Goal: Task Accomplishment & Management: Manage account settings

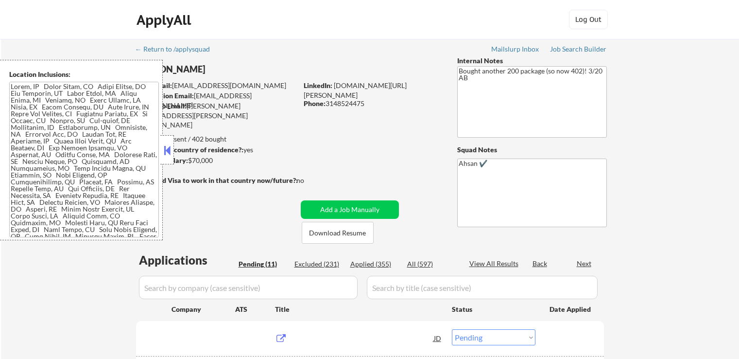
select select ""pending""
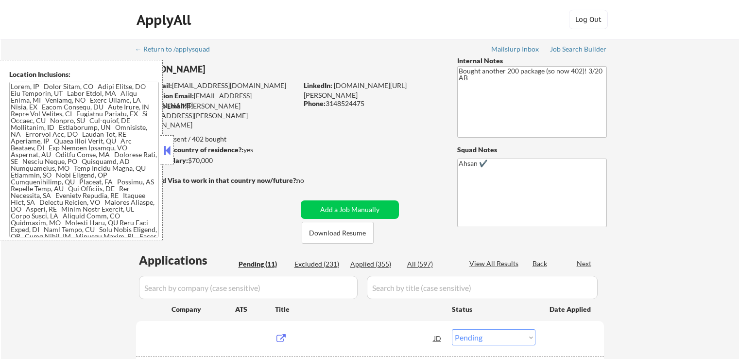
select select ""pending""
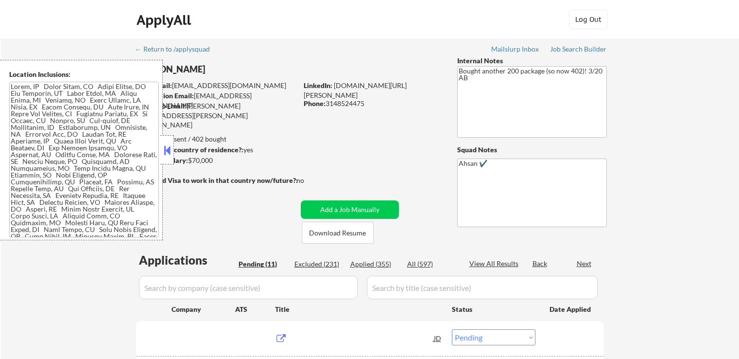
select select ""pending""
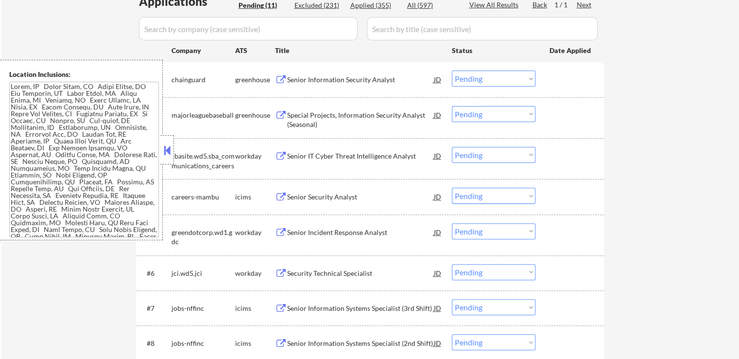
scroll to position [243, 0]
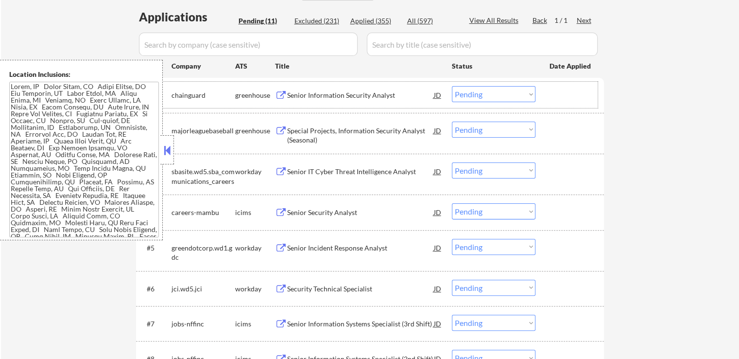
click at [274, 92] on div "greenhouse" at bounding box center [255, 95] width 40 height 10
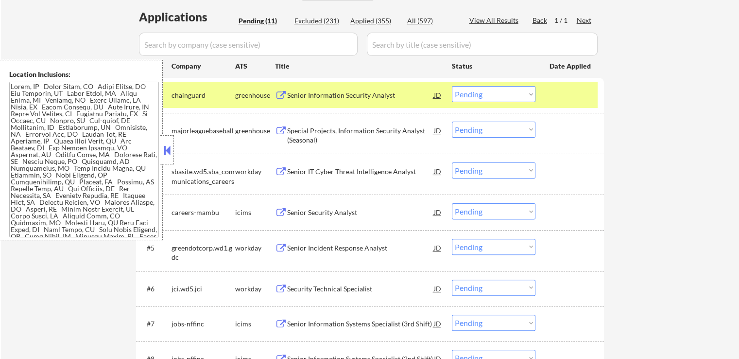
click at [281, 98] on button at bounding box center [281, 95] width 12 height 9
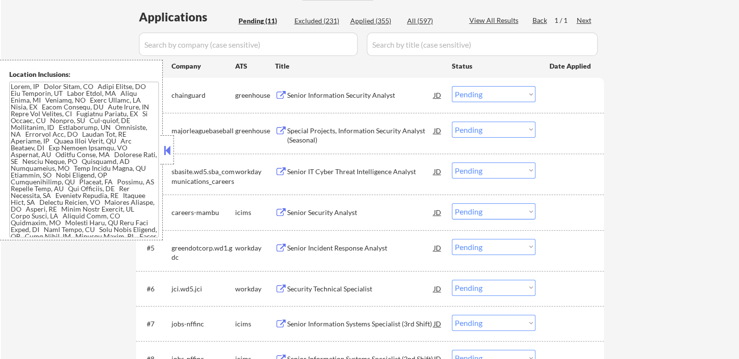
drag, startPoint x: 490, startPoint y: 95, endPoint x: 489, endPoint y: 100, distance: 5.0
click at [490, 95] on select "Choose an option... Pending Applied Excluded (Questions) Excluded (Expired) Exc…" at bounding box center [494, 94] width 84 height 16
click at [452, 86] on select "Choose an option... Pending Applied Excluded (Questions) Excluded (Expired) Exc…" at bounding box center [494, 94] width 84 height 16
click at [275, 127] on button at bounding box center [281, 130] width 12 height 9
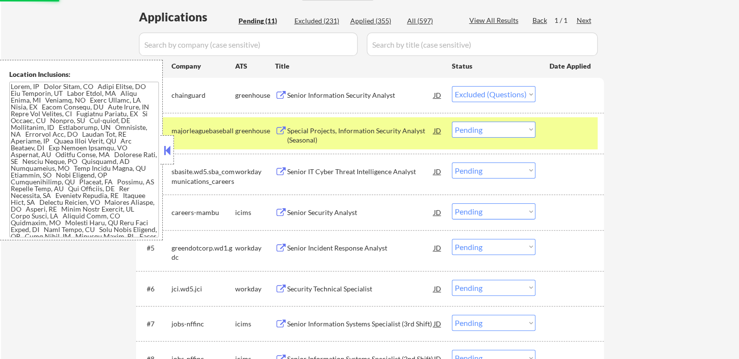
select select ""pending""
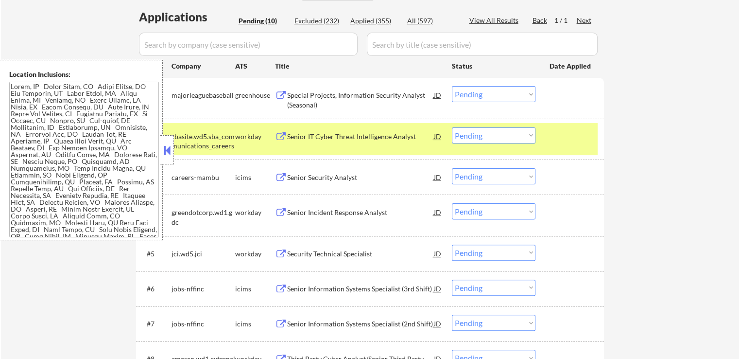
click at [511, 90] on select "Choose an option... Pending Applied Excluded (Questions) Excluded (Expired) Exc…" at bounding box center [494, 94] width 84 height 16
drag, startPoint x: 278, startPoint y: 95, endPoint x: 280, endPoint y: 113, distance: 17.6
click at [278, 95] on button at bounding box center [281, 95] width 12 height 9
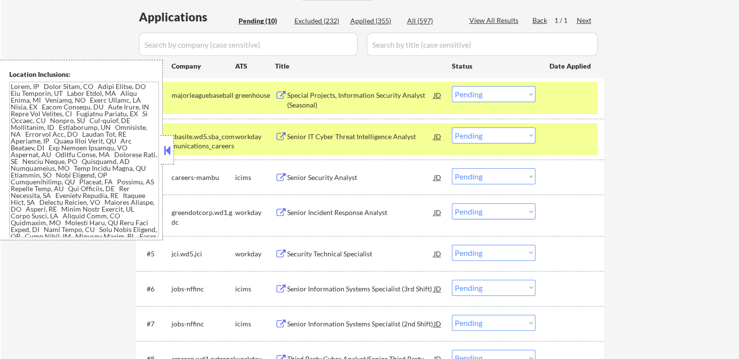
click at [471, 92] on select "Choose an option... Pending Applied Excluded (Questions) Excluded (Expired) Exc…" at bounding box center [494, 94] width 84 height 16
click at [452, 86] on select "Choose an option... Pending Applied Excluded (Questions) Excluded (Expired) Exc…" at bounding box center [494, 94] width 84 height 16
click at [280, 134] on button at bounding box center [281, 136] width 12 height 9
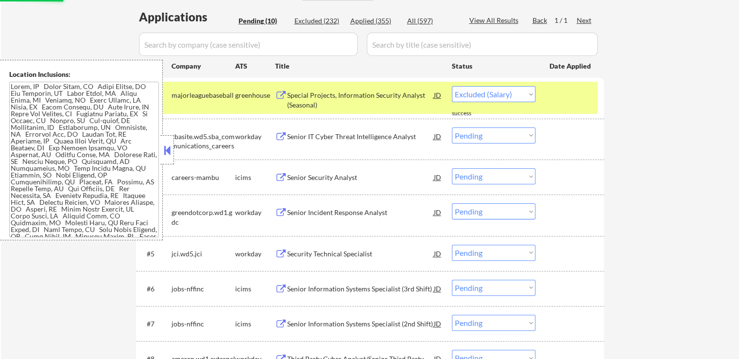
select select ""pending""
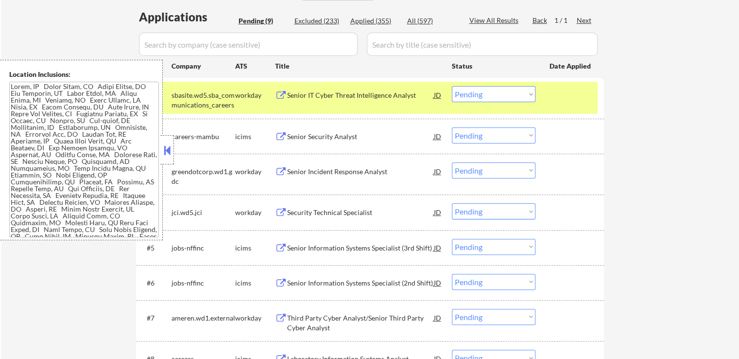
scroll to position [110, 0]
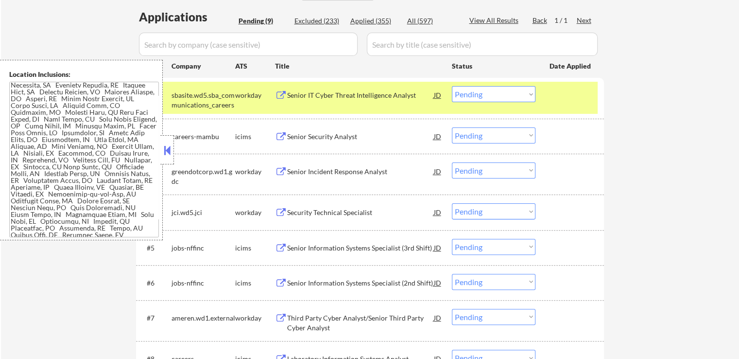
click at [482, 96] on select "Choose an option... Pending Applied Excluded (Questions) Excluded (Expired) Exc…" at bounding box center [494, 94] width 84 height 16
click at [452, 86] on select "Choose an option... Pending Applied Excluded (Questions) Excluded (Expired) Exc…" at bounding box center [494, 94] width 84 height 16
select select ""pending""
click at [282, 168] on button at bounding box center [281, 171] width 12 height 9
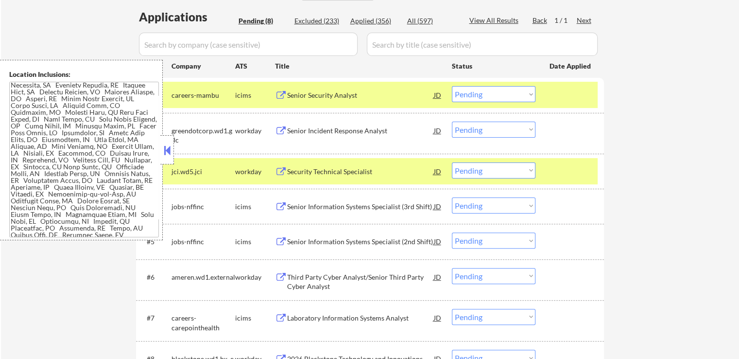
click at [283, 129] on button at bounding box center [281, 130] width 12 height 9
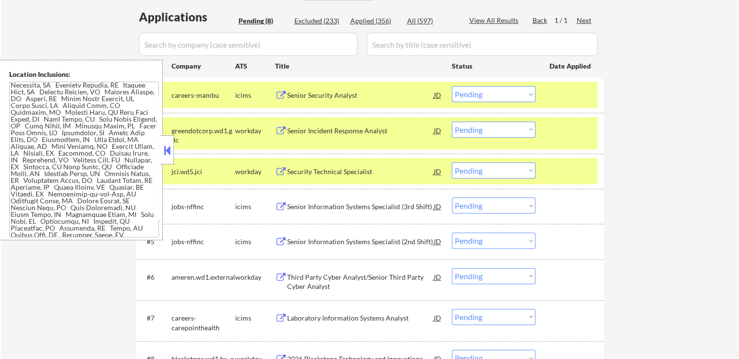
click at [499, 135] on select "Choose an option... Pending Applied Excluded (Questions) Excluded (Expired) Exc…" at bounding box center [494, 129] width 84 height 16
click at [452, 121] on select "Choose an option... Pending Applied Excluded (Questions) Excluded (Expired) Exc…" at bounding box center [494, 129] width 84 height 16
click at [281, 168] on button at bounding box center [281, 171] width 12 height 9
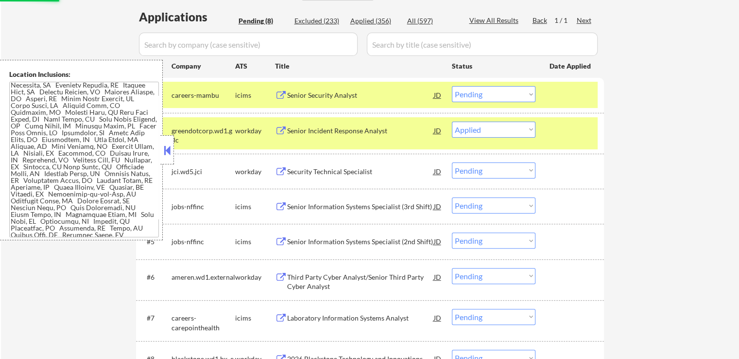
select select ""pending""
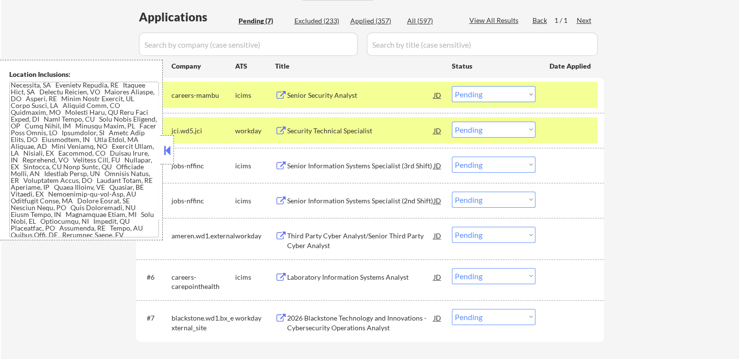
click at [478, 128] on select "Choose an option... Pending Applied Excluded (Questions) Excluded (Expired) Exc…" at bounding box center [494, 129] width 84 height 16
click at [452, 121] on select "Choose an option... Pending Applied Excluded (Questions) Excluded (Expired) Exc…" at bounding box center [494, 129] width 84 height 16
click at [281, 234] on button at bounding box center [281, 235] width 12 height 9
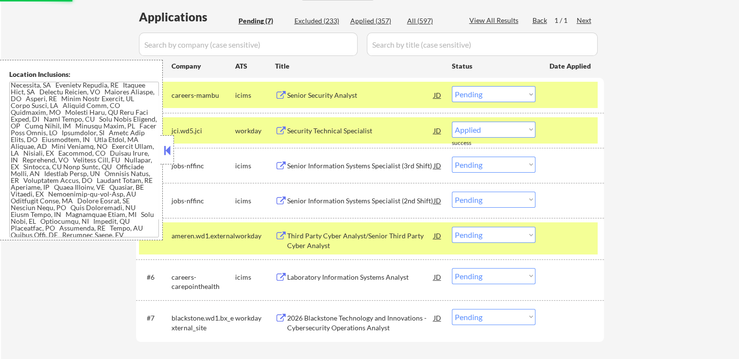
select select ""pending""
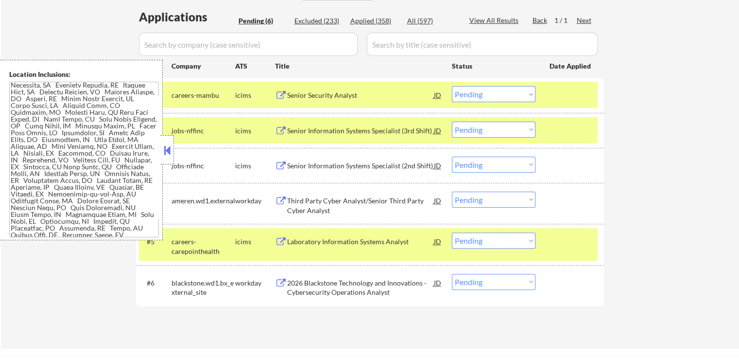
scroll to position [187, 0]
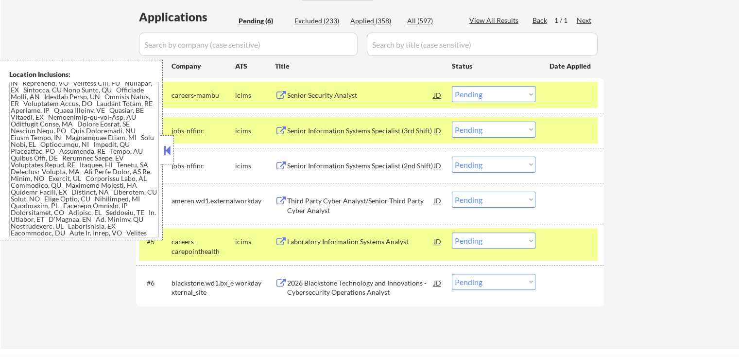
click at [485, 200] on select "Choose an option... Pending Applied Excluded (Questions) Excluded (Expired) Exc…" at bounding box center [494, 199] width 84 height 16
click at [452, 191] on select "Choose an option... Pending Applied Excluded (Questions) Excluded (Expired) Exc…" at bounding box center [494, 199] width 84 height 16
select select ""pending""
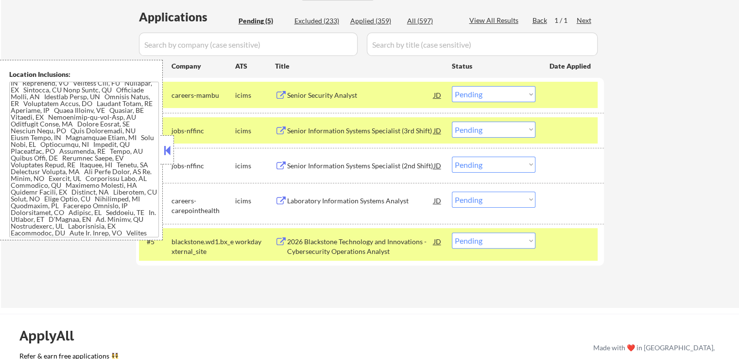
click at [278, 240] on button at bounding box center [281, 241] width 12 height 9
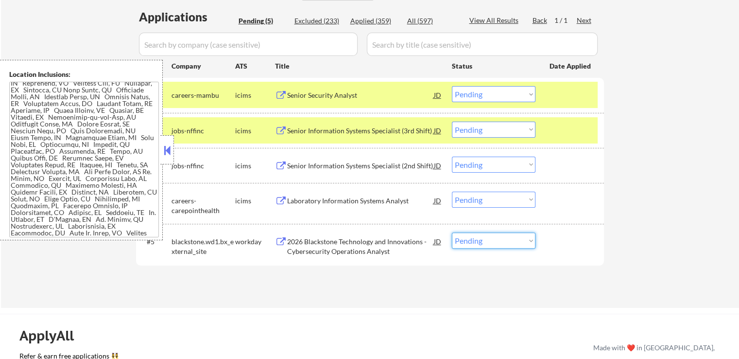
click at [467, 245] on select "Choose an option... Pending Applied Excluded (Questions) Excluded (Expired) Exc…" at bounding box center [494, 240] width 84 height 16
select select ""excluded__expired_""
click at [452, 232] on select "Choose an option... Pending Applied Excluded (Questions) Excluded (Expired) Exc…" at bounding box center [494, 240] width 84 height 16
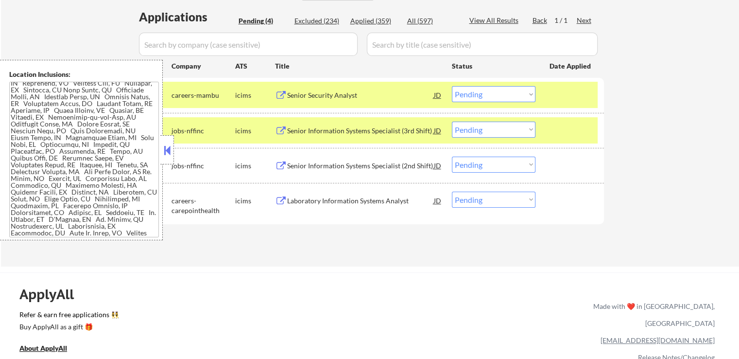
click at [278, 91] on button at bounding box center [281, 95] width 12 height 9
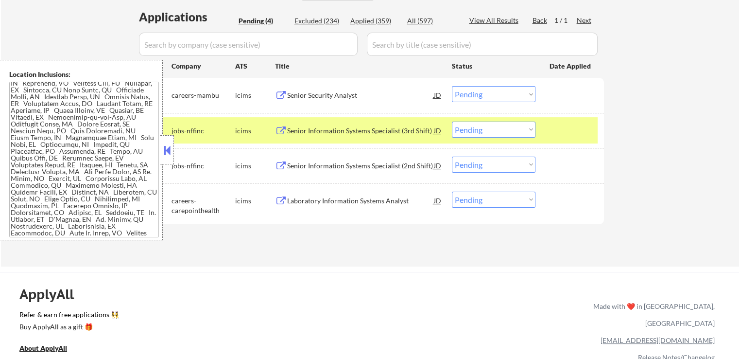
scroll to position [0, 0]
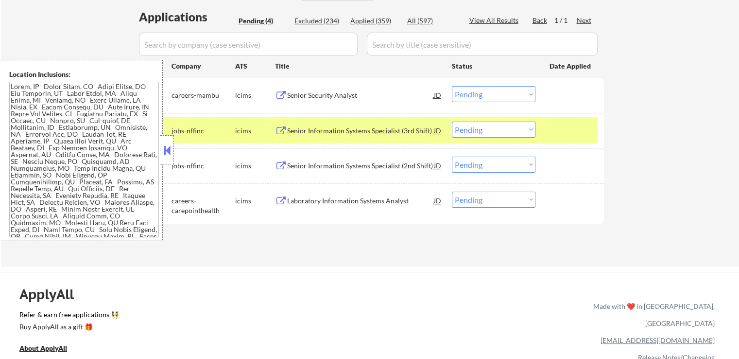
click at [522, 94] on select "Choose an option... Pending Applied Excluded (Questions) Excluded (Expired) Exc…" at bounding box center [494, 94] width 84 height 16
click at [452, 86] on select "Choose an option... Pending Applied Excluded (Questions) Excluded (Expired) Exc…" at bounding box center [494, 94] width 84 height 16
select select ""pending""
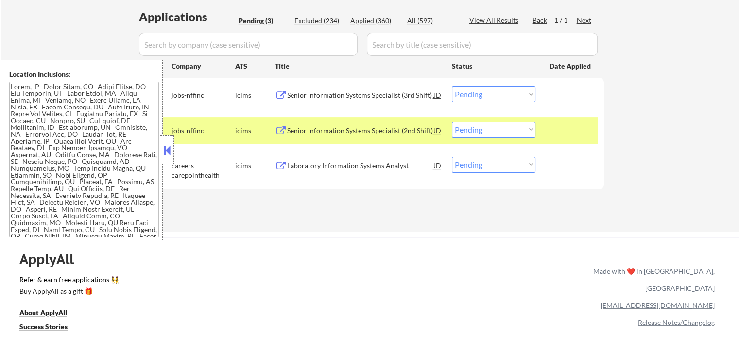
drag, startPoint x: 286, startPoint y: 97, endPoint x: 291, endPoint y: 93, distance: 7.0
click at [288, 94] on div "Senior Information Systems Specialist (3rd Shift) JD" at bounding box center [359, 94] width 168 height 17
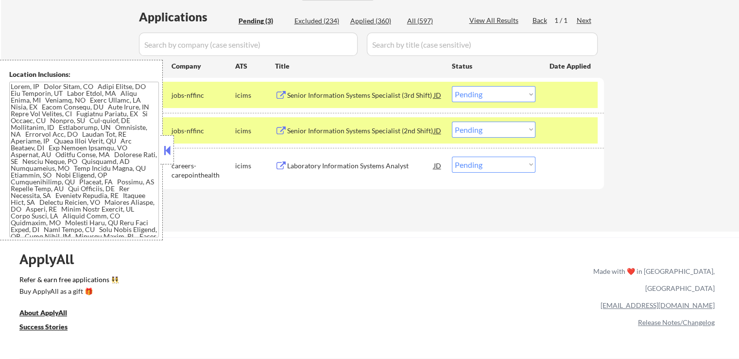
click at [279, 129] on button at bounding box center [281, 130] width 12 height 9
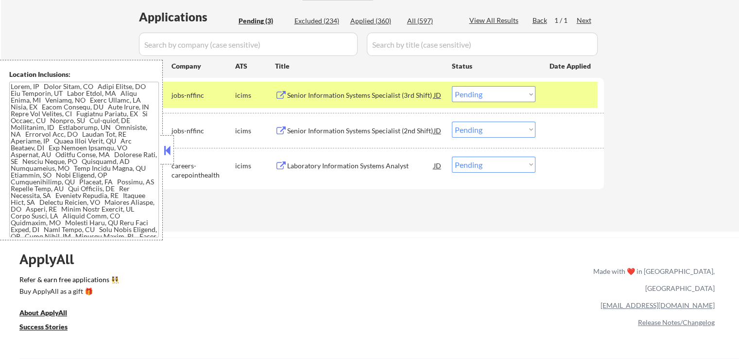
click at [274, 164] on div "icims" at bounding box center [255, 166] width 40 height 10
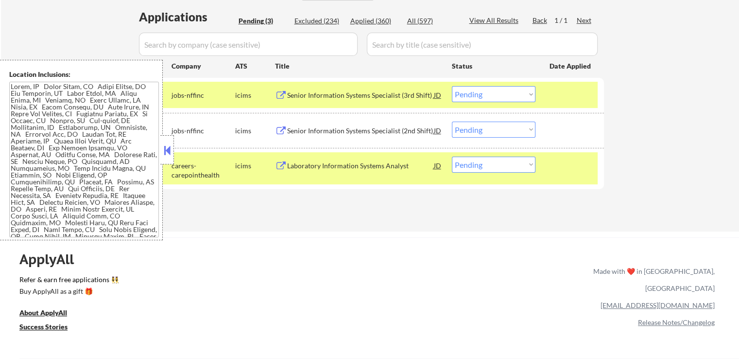
click at [282, 165] on button at bounding box center [281, 165] width 12 height 9
